Goal: Find specific page/section: Find specific page/section

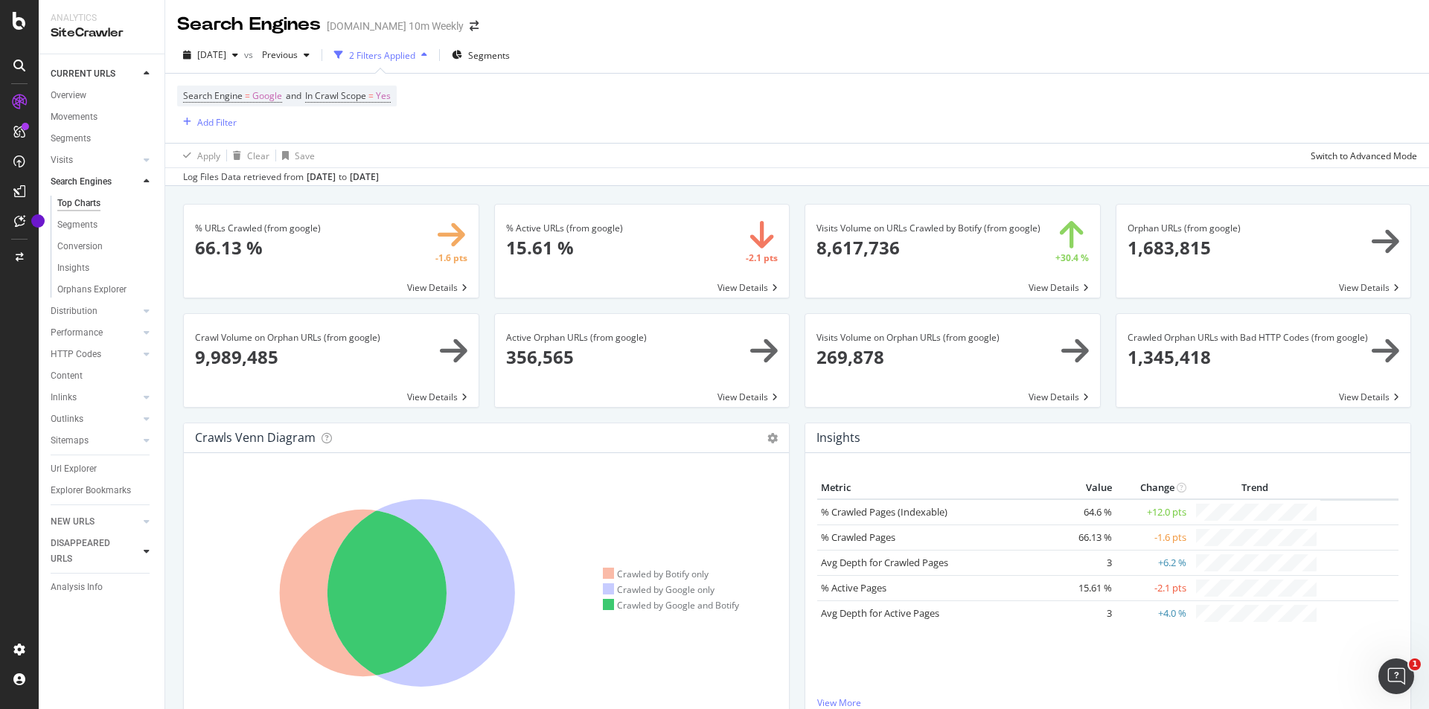
click at [143, 546] on div at bounding box center [146, 551] width 15 height 15
